Goal: Task Accomplishment & Management: Complete application form

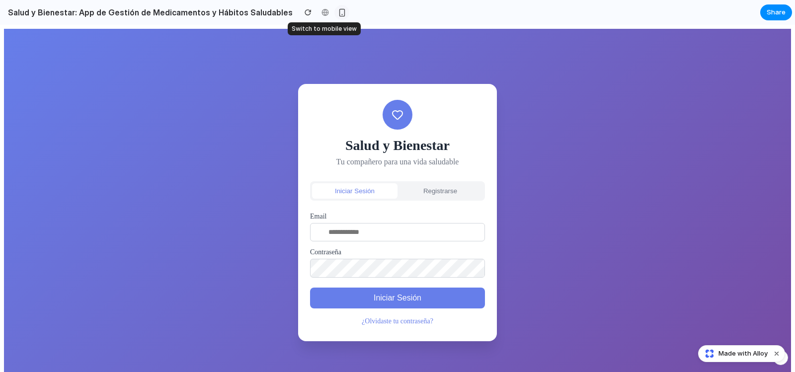
click at [338, 14] on div "button" at bounding box center [342, 12] width 8 height 8
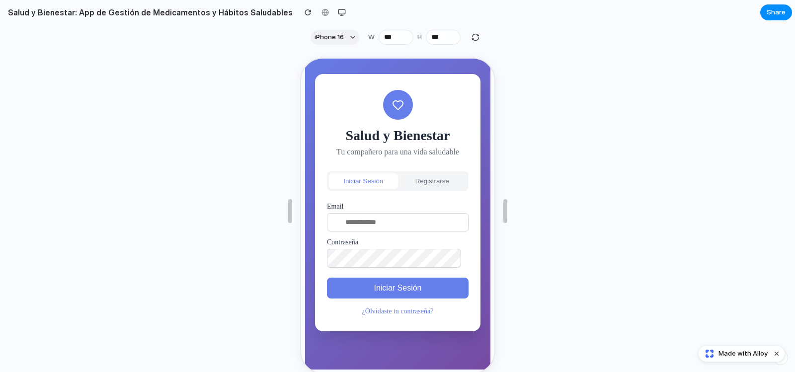
scroll to position [28, 0]
click at [418, 179] on button "Registrarse" at bounding box center [430, 179] width 69 height 15
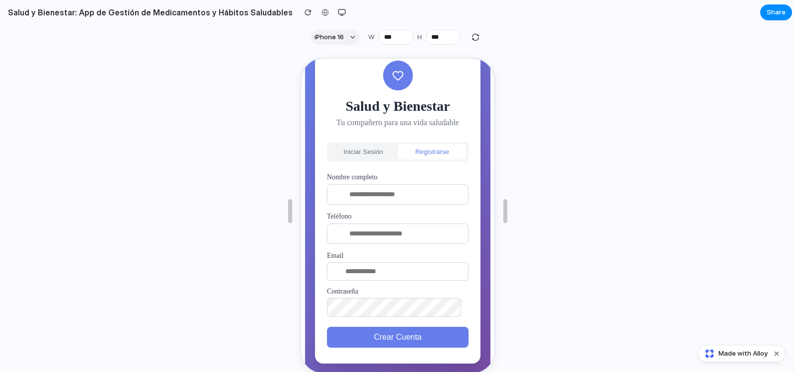
scroll to position [0, 0]
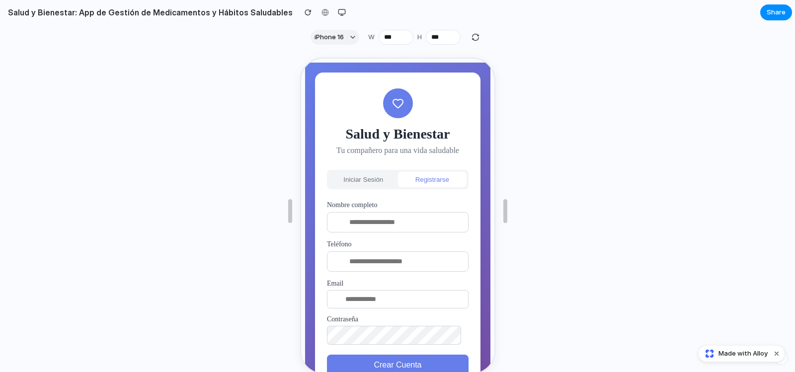
click at [377, 178] on button "Iniciar Sesión" at bounding box center [361, 178] width 69 height 15
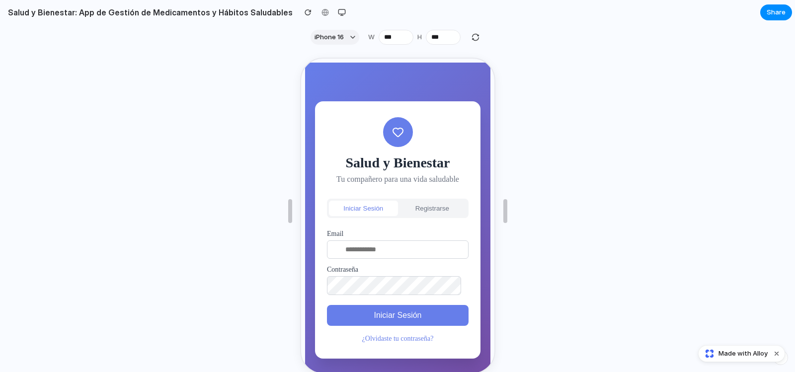
click at [422, 203] on button "Registrarse" at bounding box center [430, 207] width 69 height 15
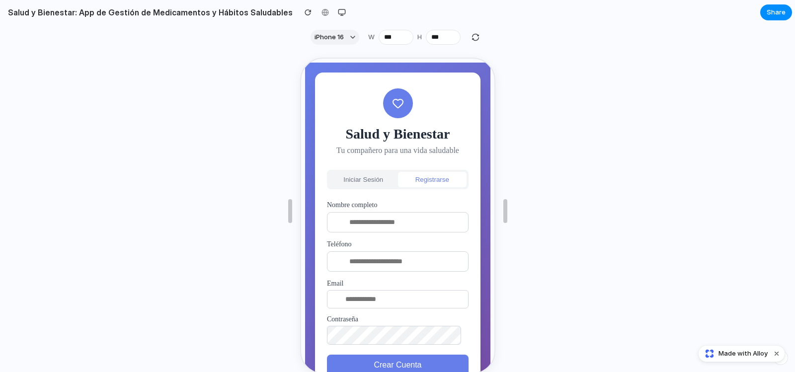
scroll to position [34, 0]
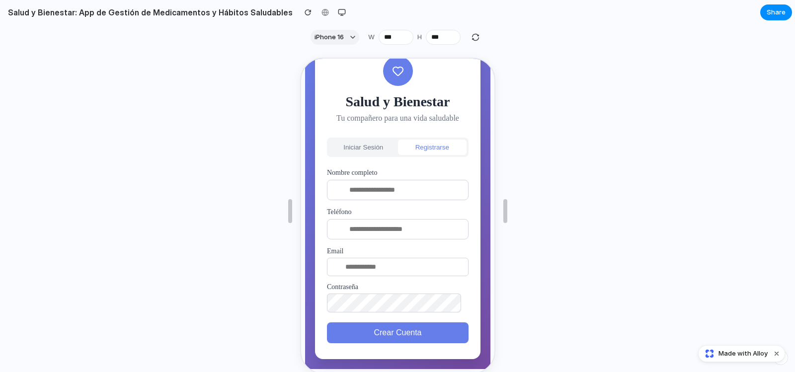
click at [366, 140] on button "Iniciar Sesión" at bounding box center [361, 146] width 69 height 15
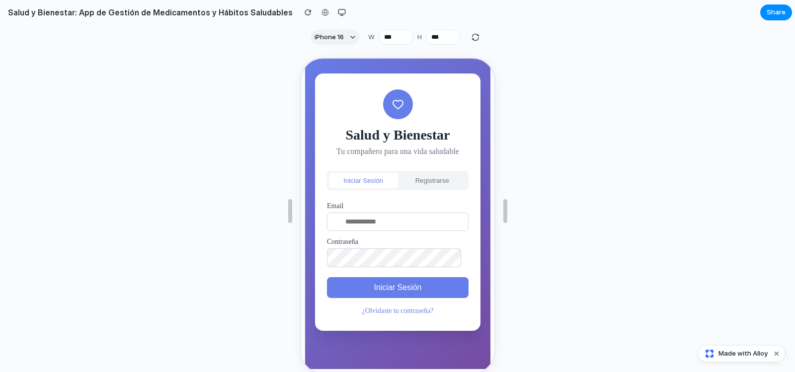
click at [422, 180] on button "Registrarse" at bounding box center [430, 179] width 69 height 15
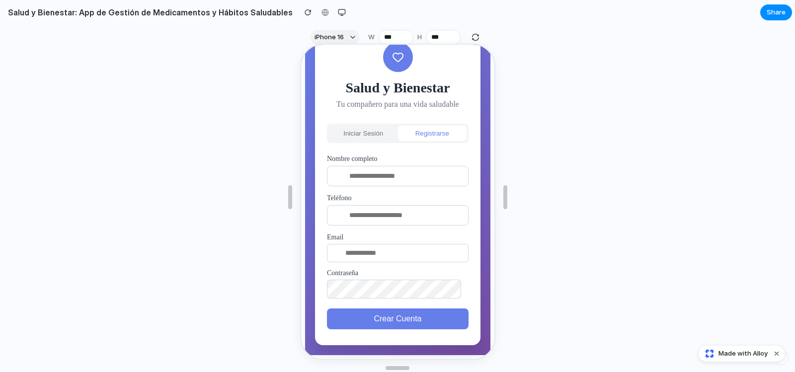
scroll to position [18, 0]
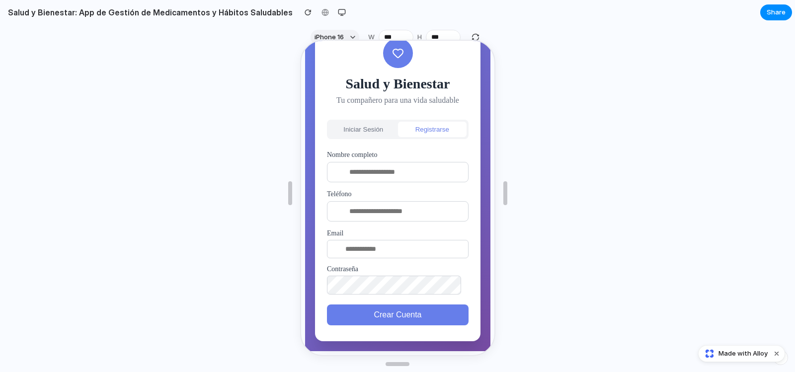
click at [357, 123] on button "Iniciar Sesión" at bounding box center [361, 128] width 69 height 15
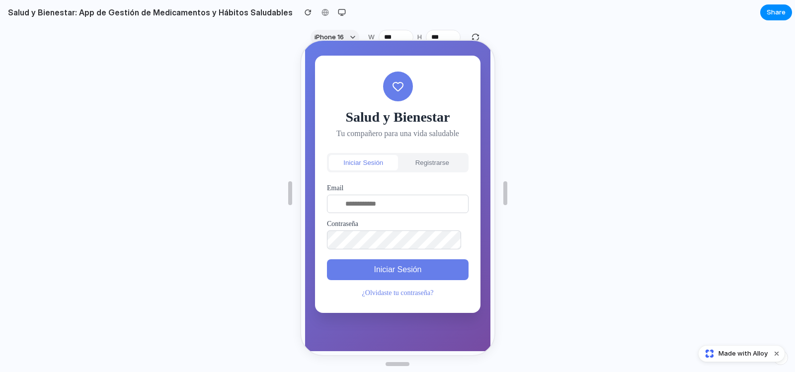
scroll to position [28, 0]
click at [399, 292] on link "¿Olvidaste tu contraseña?" at bounding box center [397, 291] width 72 height 7
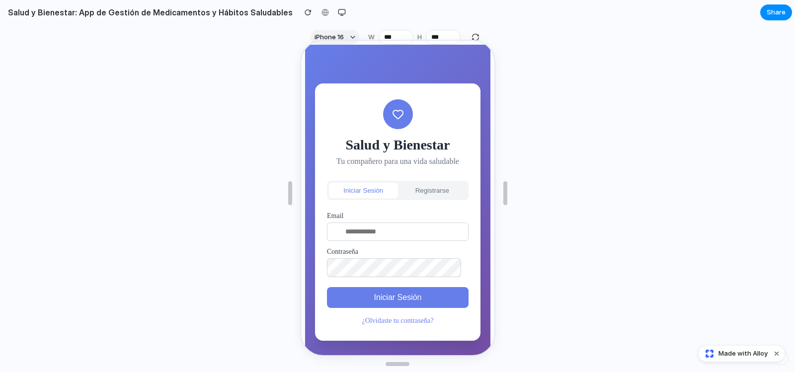
click at [398, 317] on link "¿Olvidaste tu contraseña?" at bounding box center [397, 319] width 72 height 7
click at [419, 316] on link "¿Olvidaste tu contraseña?" at bounding box center [397, 319] width 72 height 7
click at [334, 10] on button "button" at bounding box center [341, 12] width 15 height 15
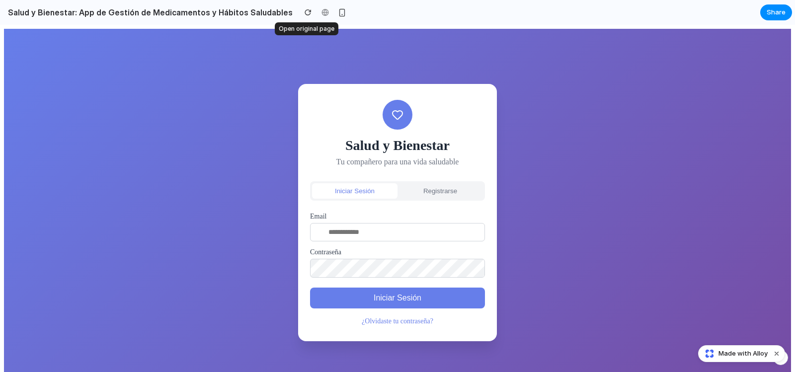
click at [317, 11] on div at bounding box center [324, 12] width 15 height 15
click at [334, 17] on button "button" at bounding box center [341, 12] width 15 height 15
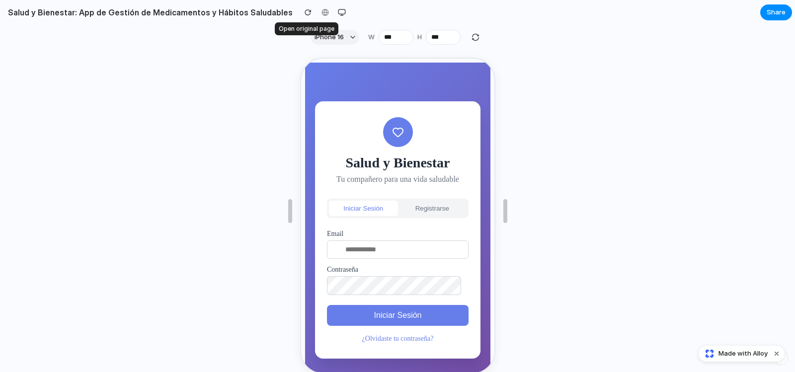
click at [317, 13] on div at bounding box center [324, 12] width 15 height 15
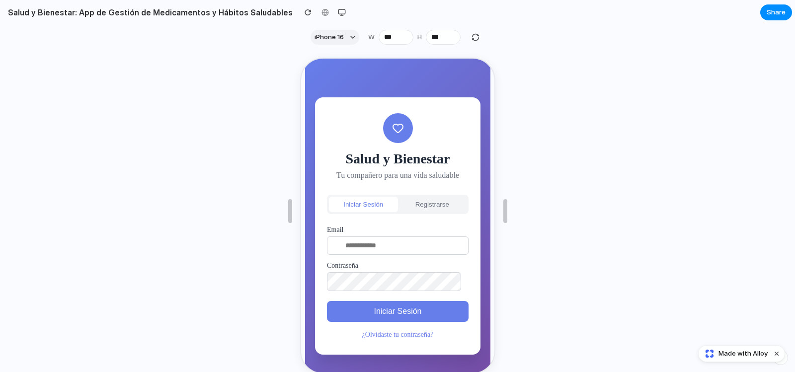
scroll to position [28, 0]
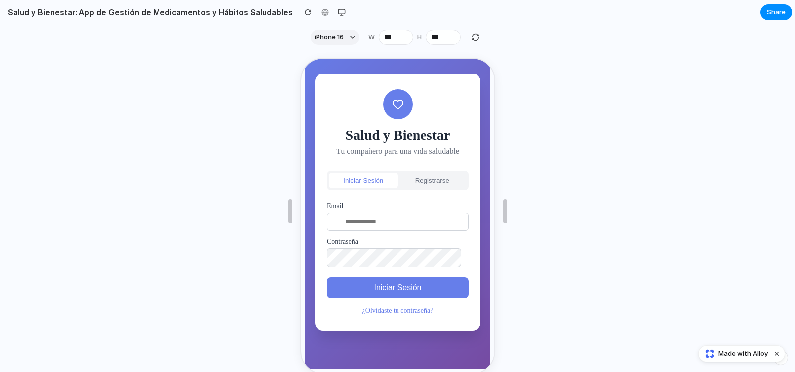
click at [424, 180] on button "Registrarse" at bounding box center [430, 179] width 69 height 15
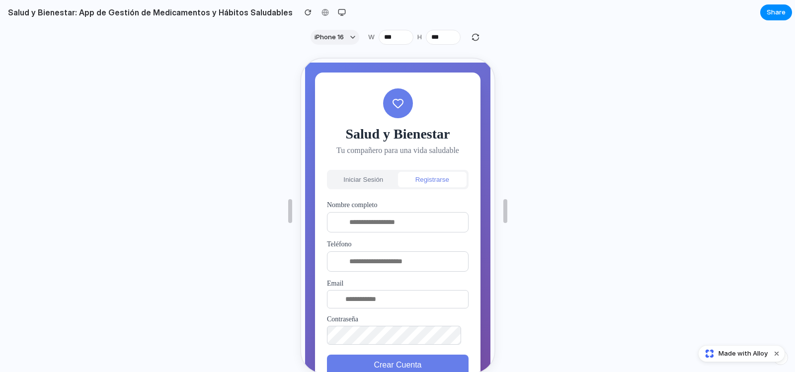
click at [360, 179] on button "Iniciar Sesión" at bounding box center [361, 178] width 69 height 15
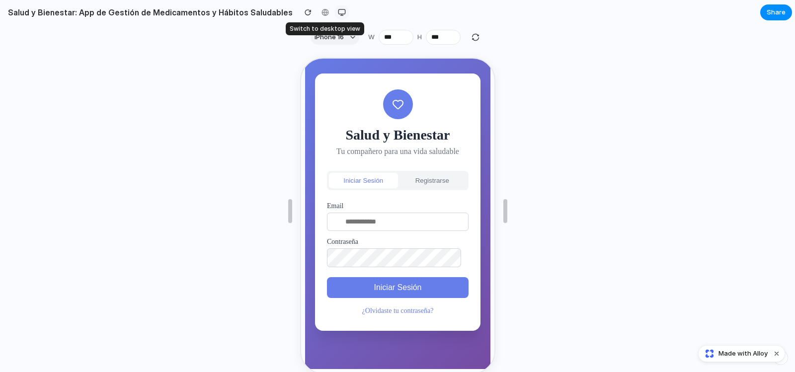
click at [338, 11] on div "button" at bounding box center [342, 12] width 8 height 8
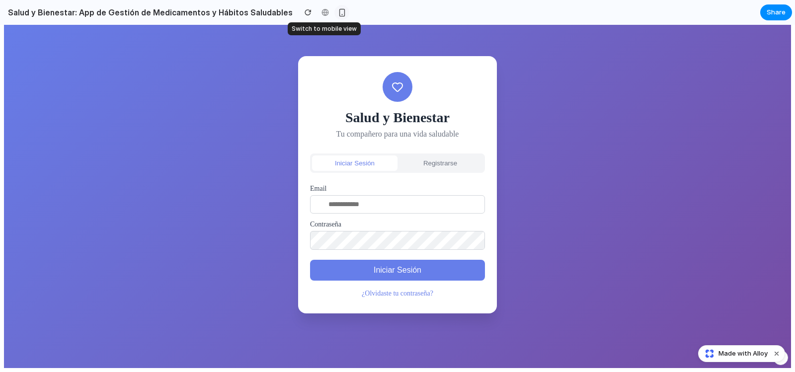
click at [338, 10] on div "button" at bounding box center [342, 12] width 8 height 8
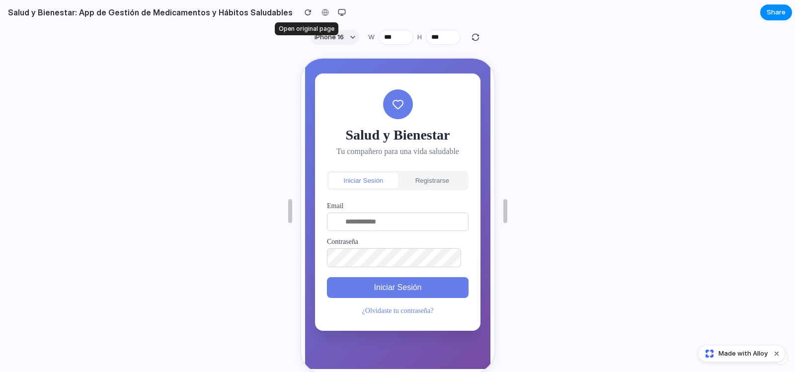
click at [317, 10] on div at bounding box center [324, 12] width 15 height 15
click at [304, 13] on div "button" at bounding box center [307, 12] width 7 height 7
click at [338, 13] on div "button" at bounding box center [342, 12] width 8 height 8
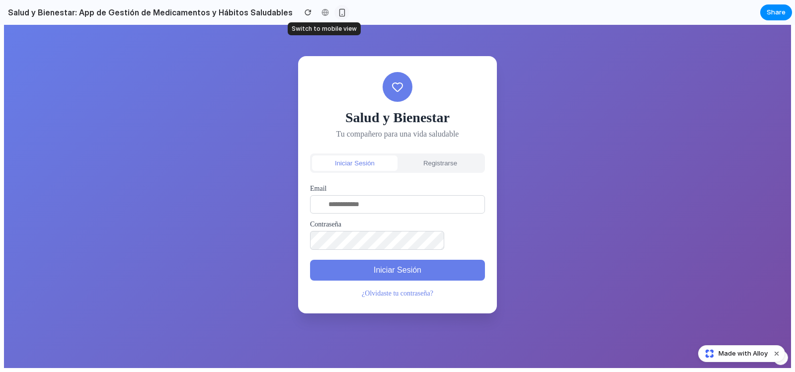
click at [338, 13] on div "button" at bounding box center [342, 12] width 8 height 8
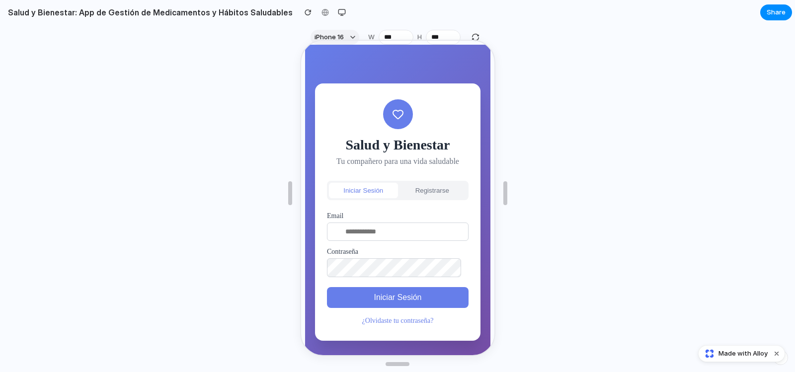
click at [409, 182] on button "Registrarse" at bounding box center [430, 189] width 69 height 15
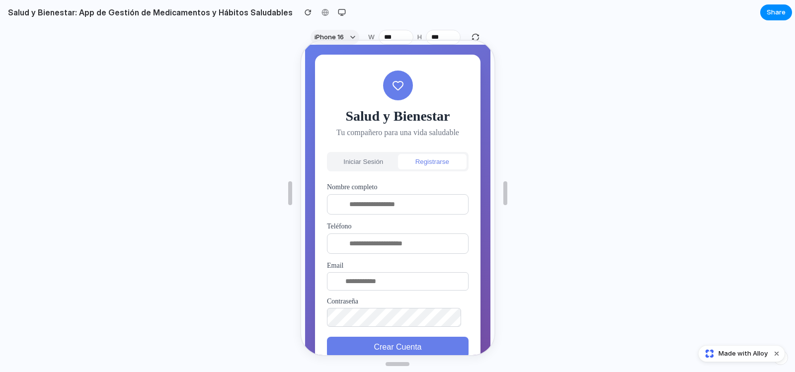
click at [374, 160] on button "Iniciar Sesión" at bounding box center [361, 160] width 69 height 15
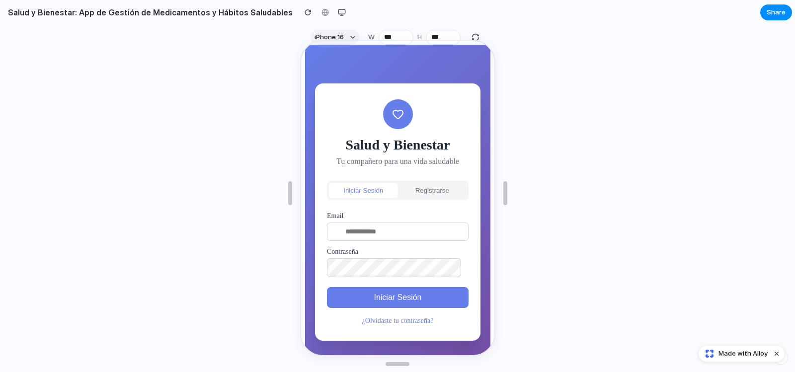
click at [415, 158] on p "Tu compañero para una vida saludable" at bounding box center [396, 160] width 142 height 9
click at [411, 187] on button "Registrarse" at bounding box center [430, 189] width 69 height 15
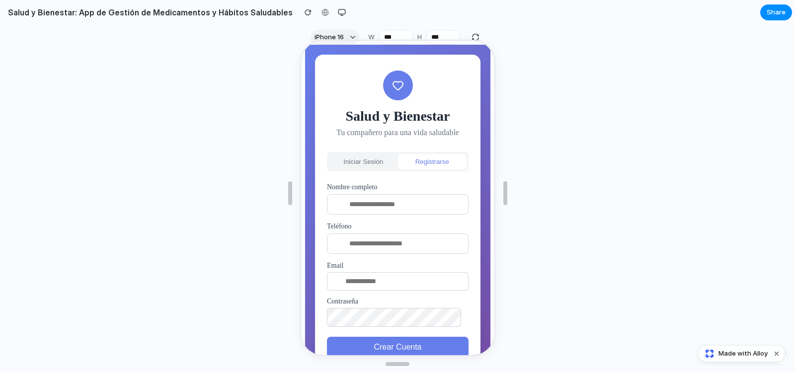
click at [402, 196] on input "text" at bounding box center [396, 203] width 142 height 20
